Goal: Navigation & Orientation: Find specific page/section

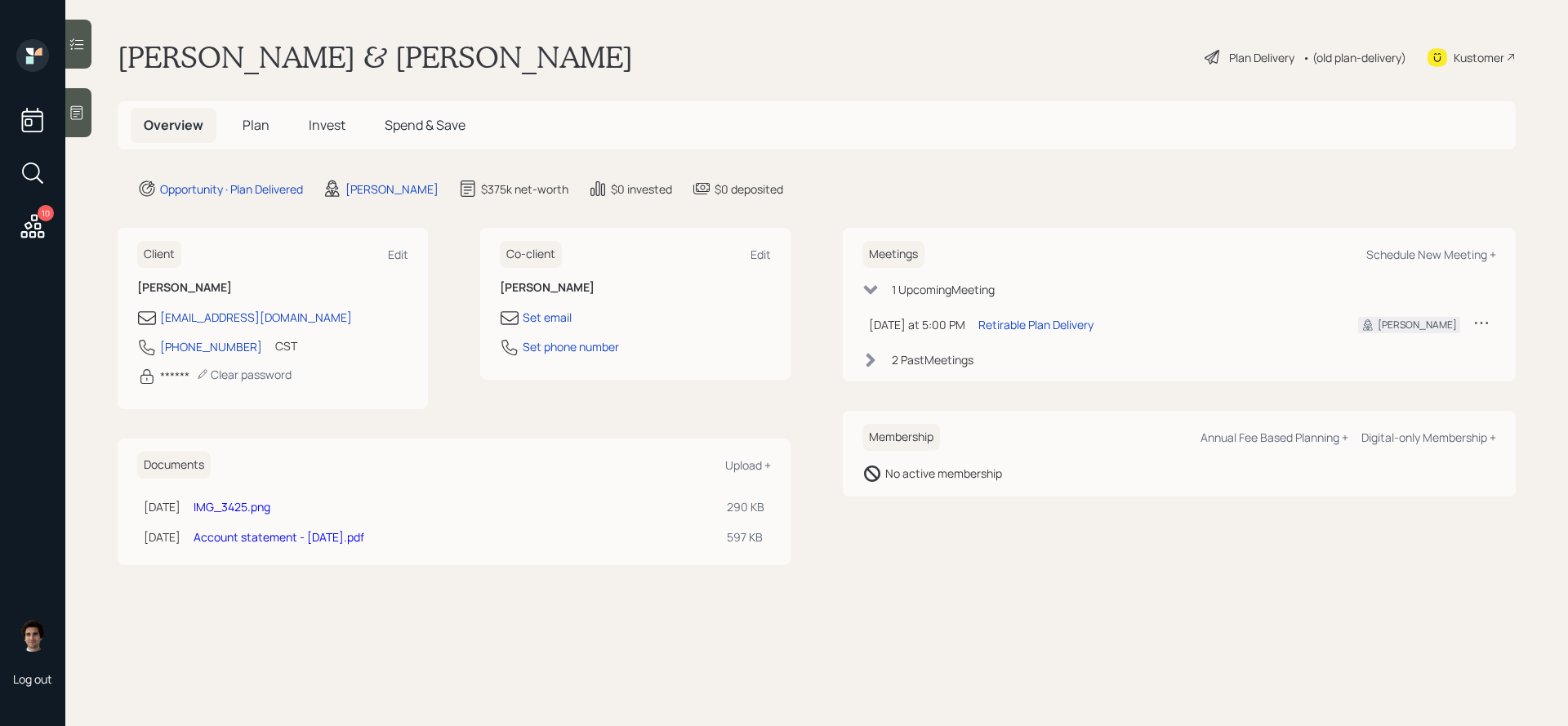
click at [256, 125] on span "Plan" at bounding box center [256, 125] width 27 height 18
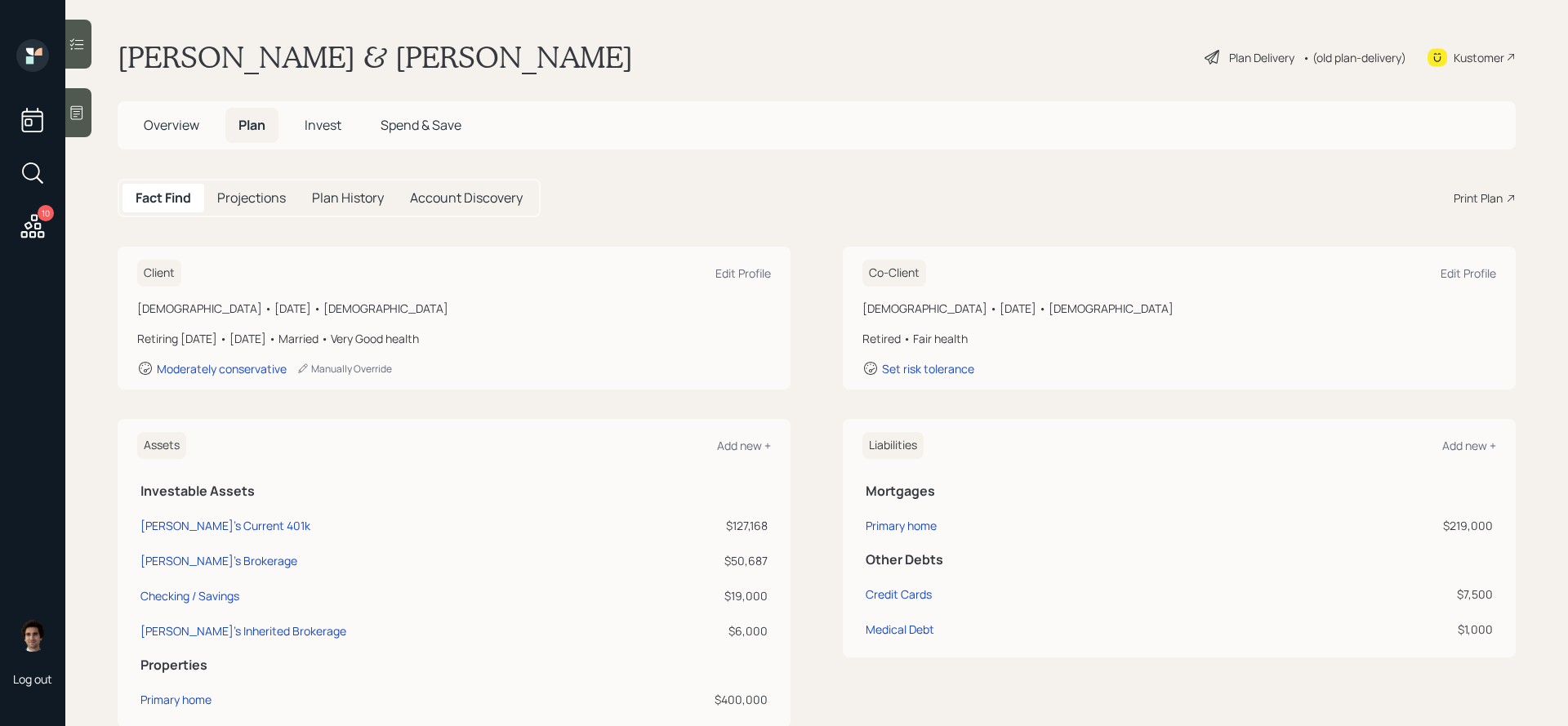
click at [327, 124] on span "Invest" at bounding box center [323, 125] width 37 height 18
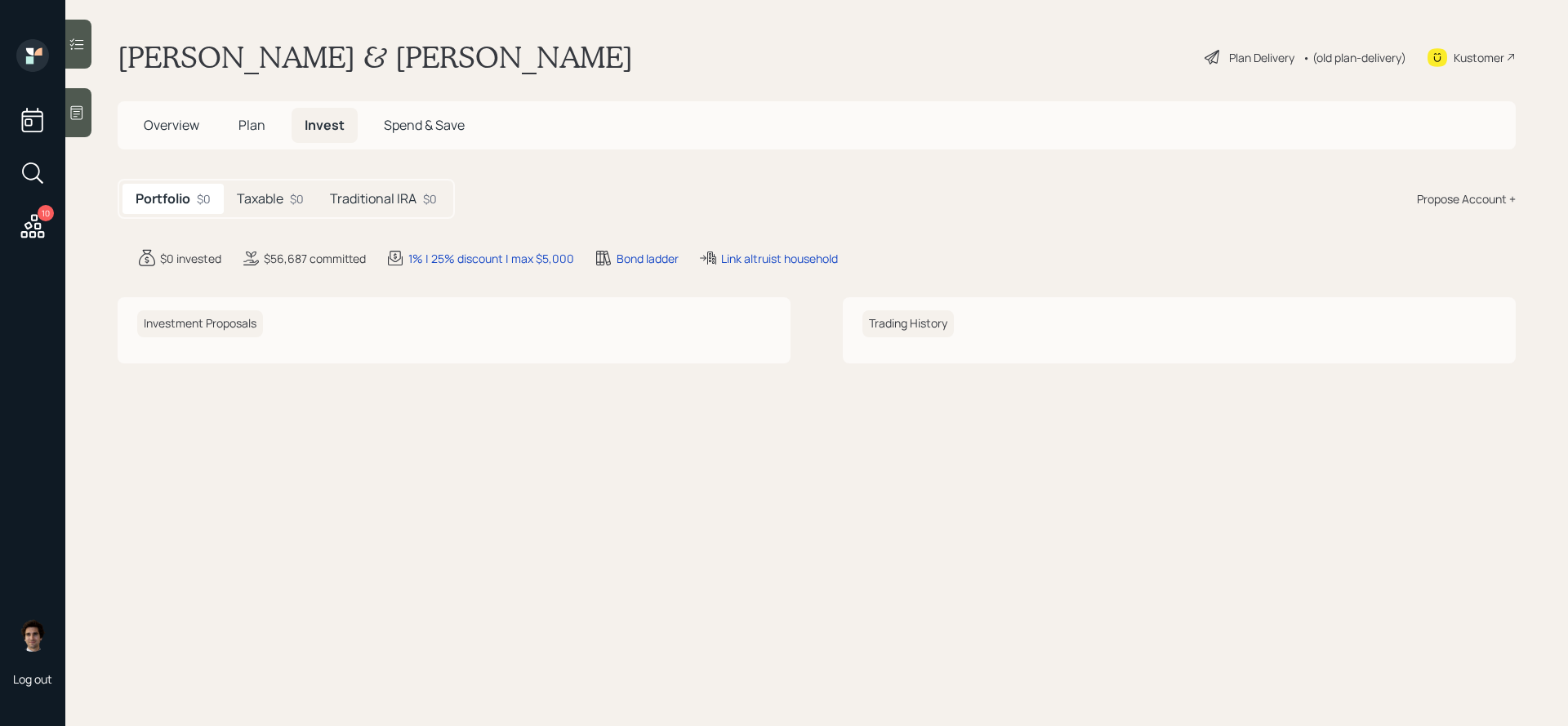
click at [277, 142] on div "Overview Plan Invest Spend & Save" at bounding box center [304, 125] width 347 height 35
click at [258, 132] on span "Plan" at bounding box center [252, 125] width 27 height 18
